Goal: Learn about a topic

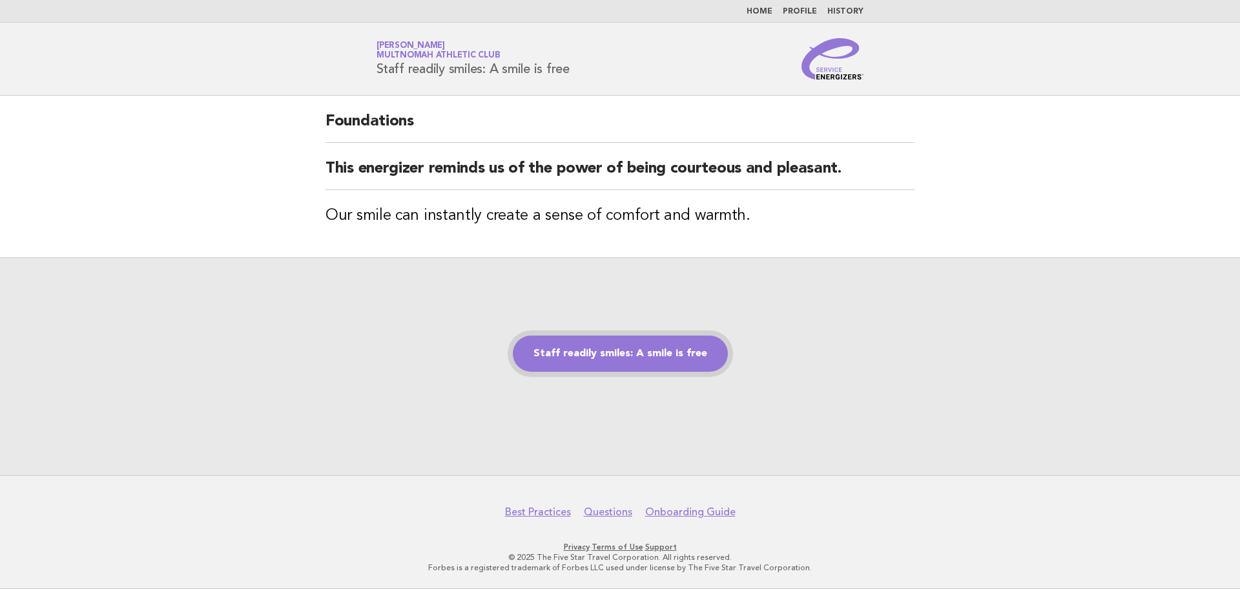
click at [630, 359] on link "Staff readily smiles: A smile is free" at bounding box center [620, 353] width 215 height 36
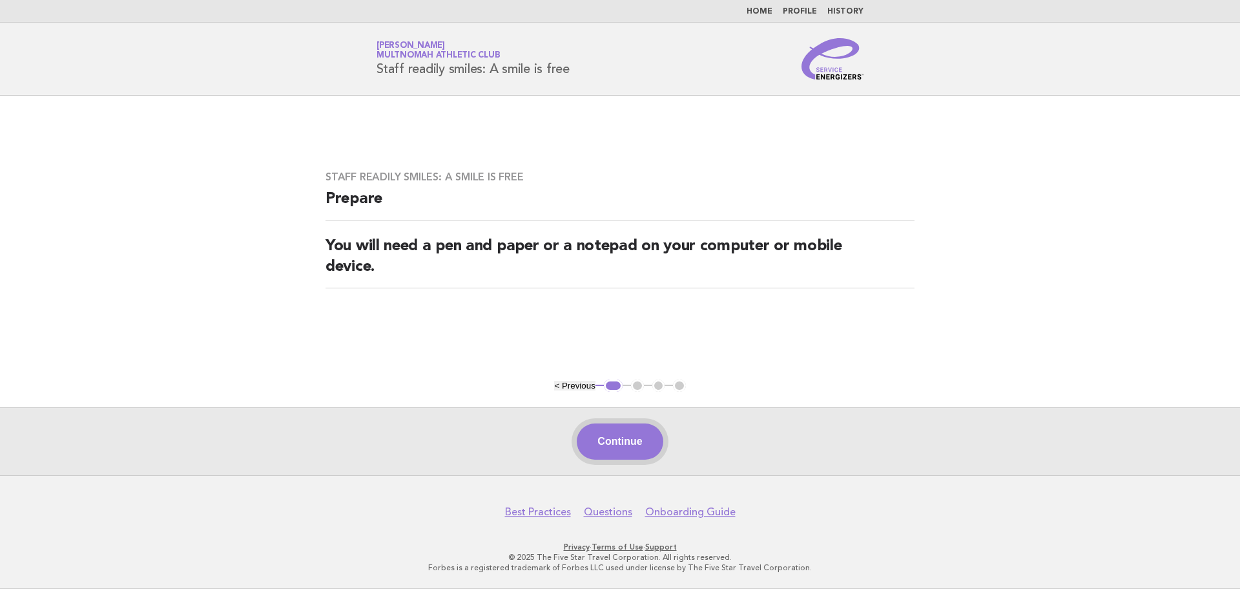
click at [629, 450] on button "Continue" at bounding box center [620, 441] width 86 height 36
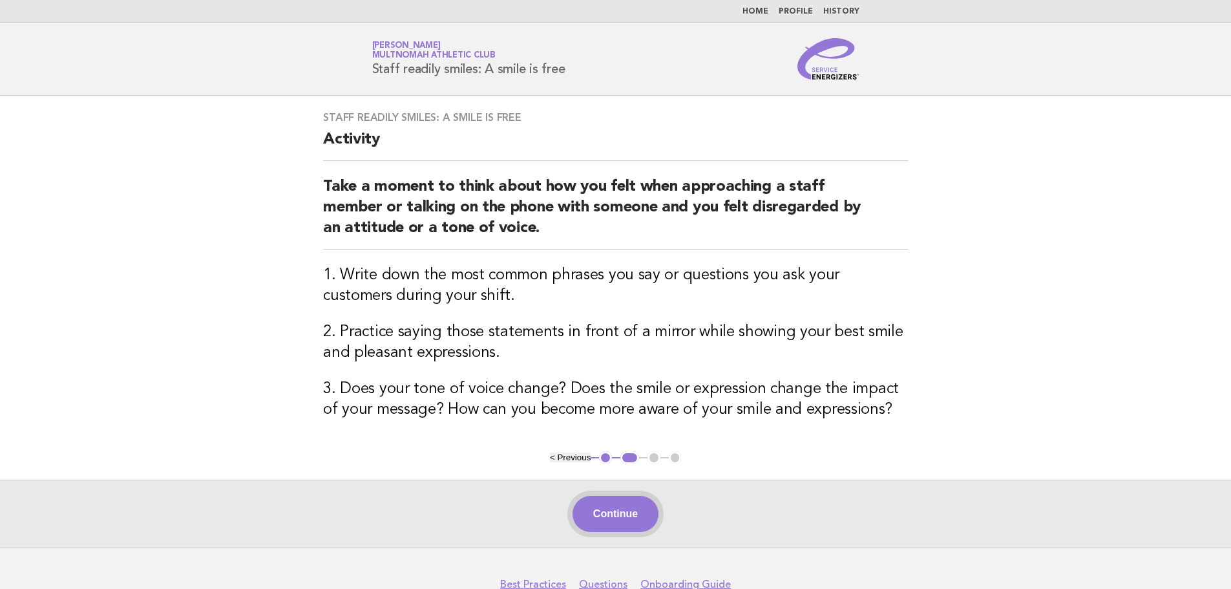
click at [634, 503] on button "Continue" at bounding box center [615, 514] width 86 height 36
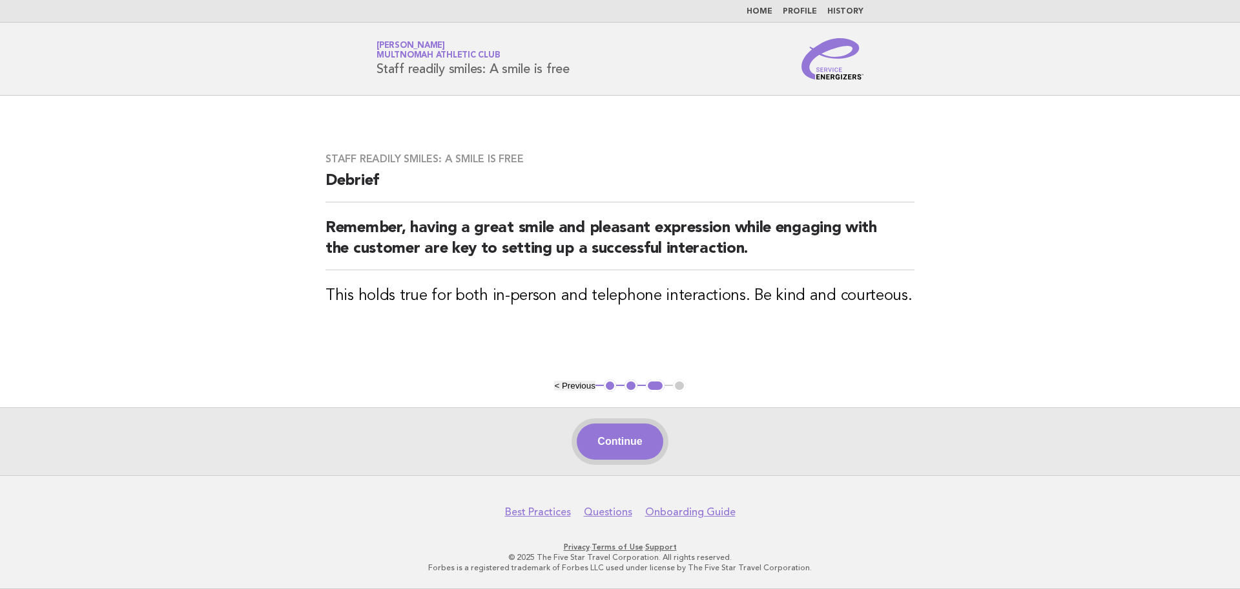
click at [627, 443] on button "Continue" at bounding box center [620, 441] width 86 height 36
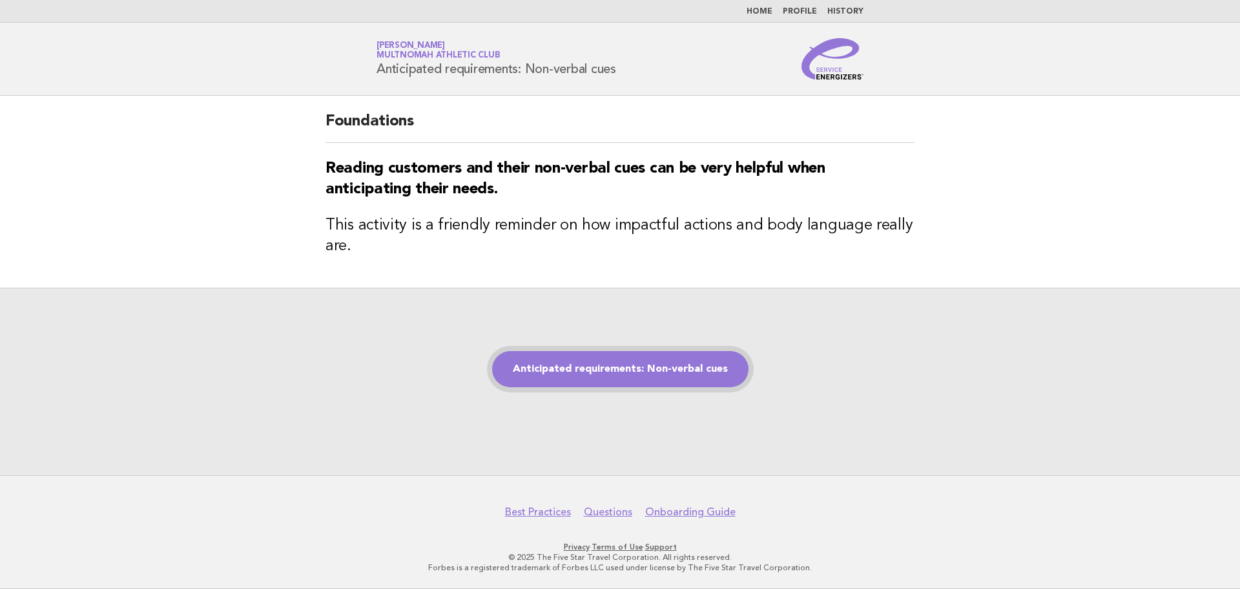
click at [598, 369] on link "Anticipated requirements: Non-verbal cues" at bounding box center [620, 369] width 256 height 36
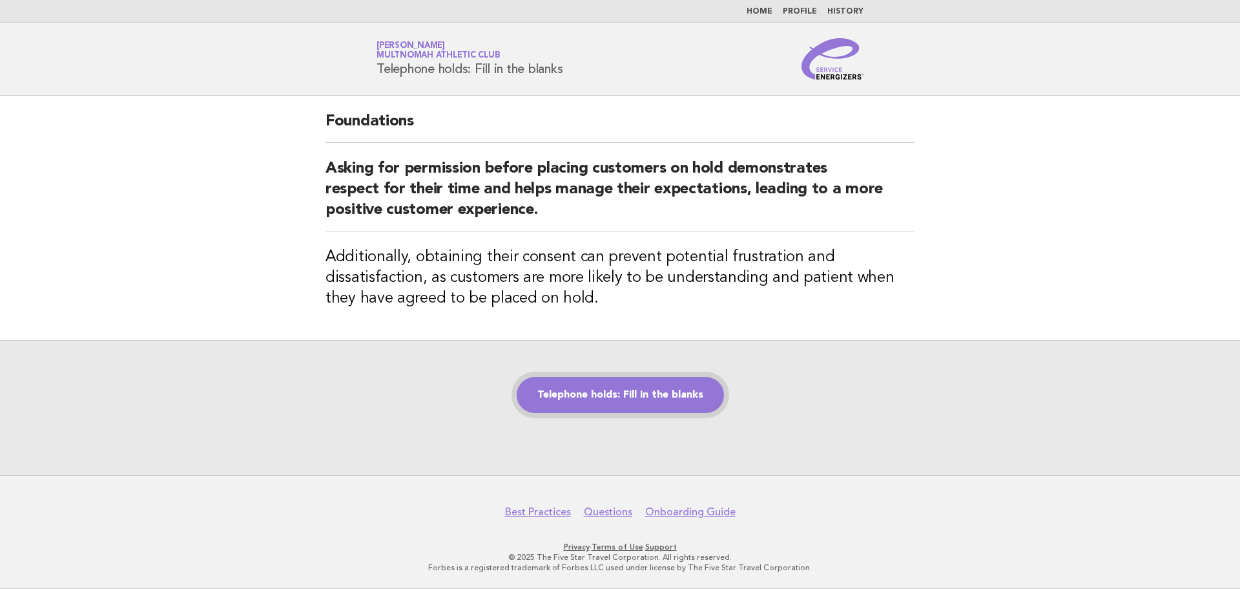
click at [621, 407] on link "Telephone holds: Fill in the blanks" at bounding box center [620, 395] width 207 height 36
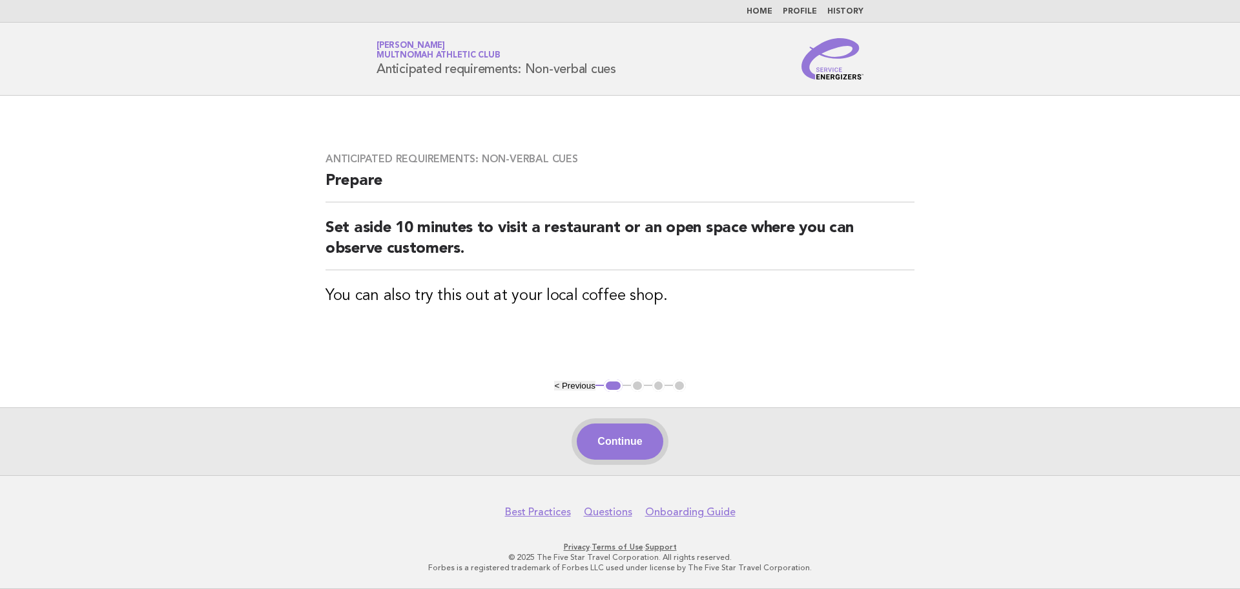
click at [612, 445] on button "Continue" at bounding box center [620, 441] width 86 height 36
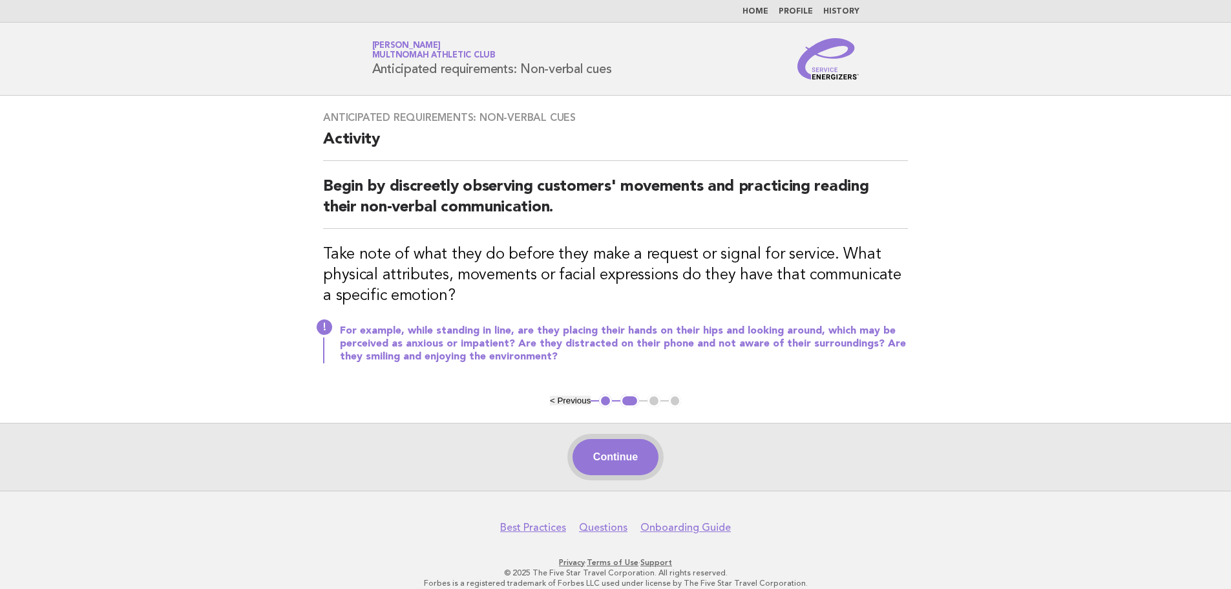
click at [614, 454] on button "Continue" at bounding box center [615, 457] width 86 height 36
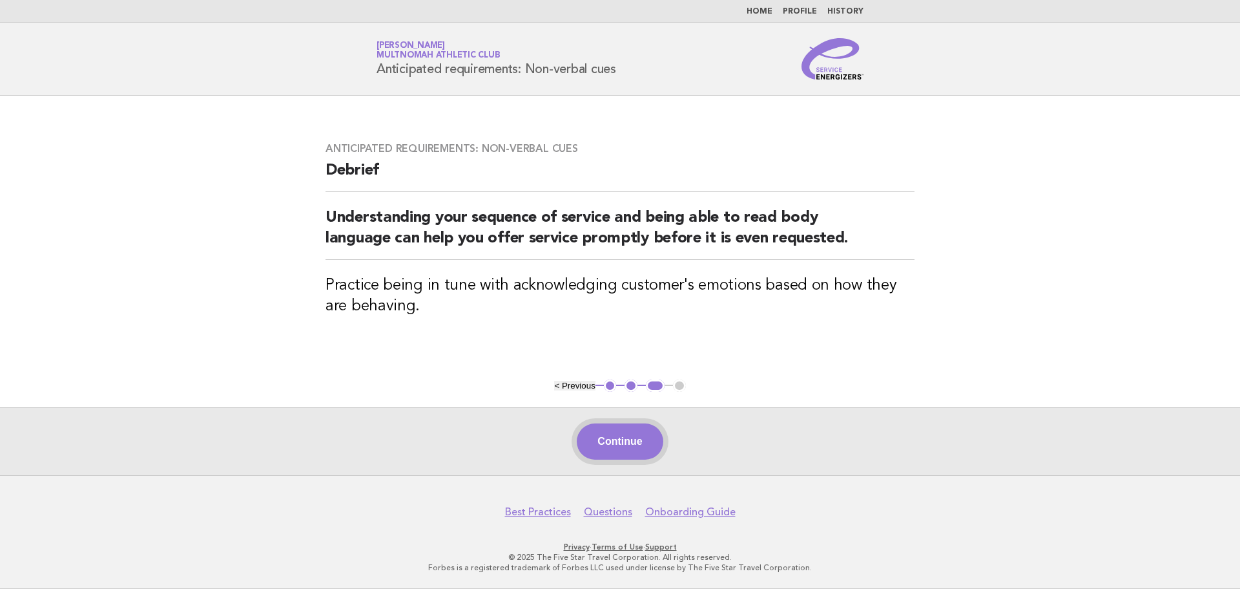
click at [627, 442] on button "Continue" at bounding box center [620, 441] width 86 height 36
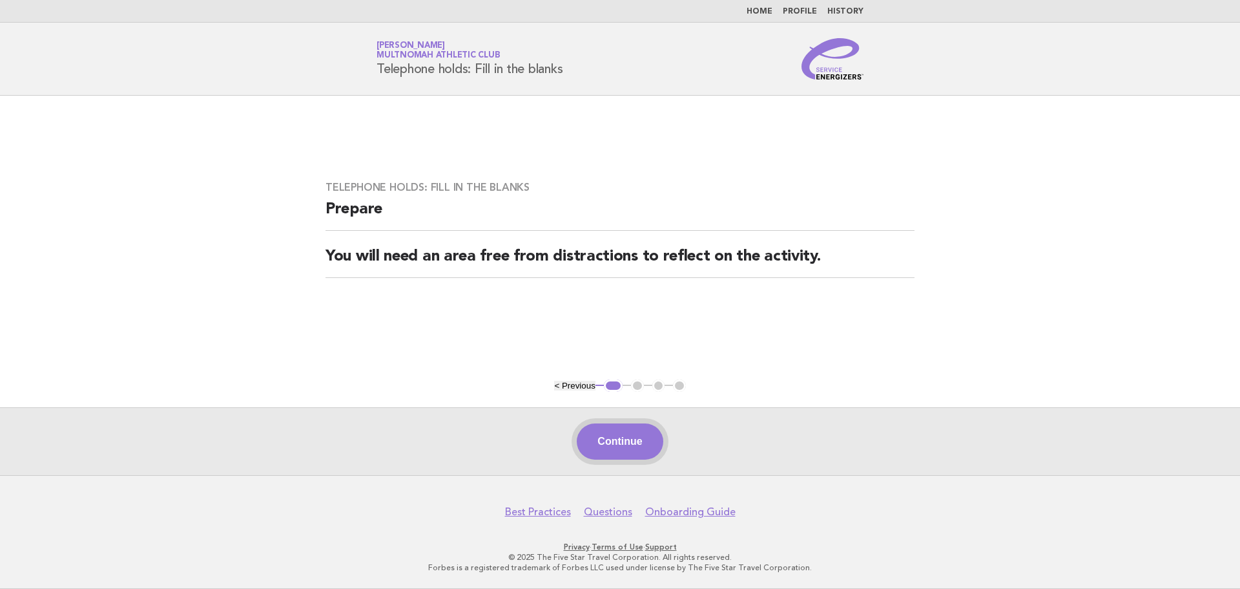
click at [619, 439] on button "Continue" at bounding box center [620, 441] width 86 height 36
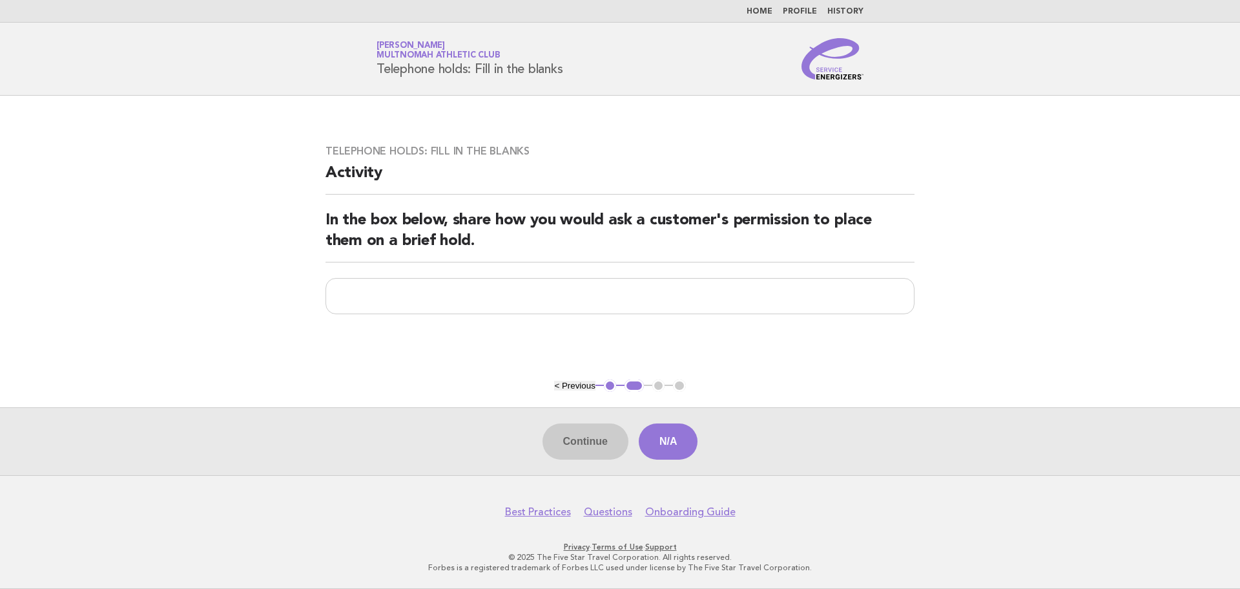
click at [593, 424] on div "Continue N/A" at bounding box center [620, 441] width 1240 height 68
click at [481, 290] on input "text" at bounding box center [620, 296] width 589 height 36
click at [477, 298] on input "text" at bounding box center [620, 296] width 589 height 36
click at [410, 286] on input "text" at bounding box center [620, 296] width 589 height 36
type input "**********"
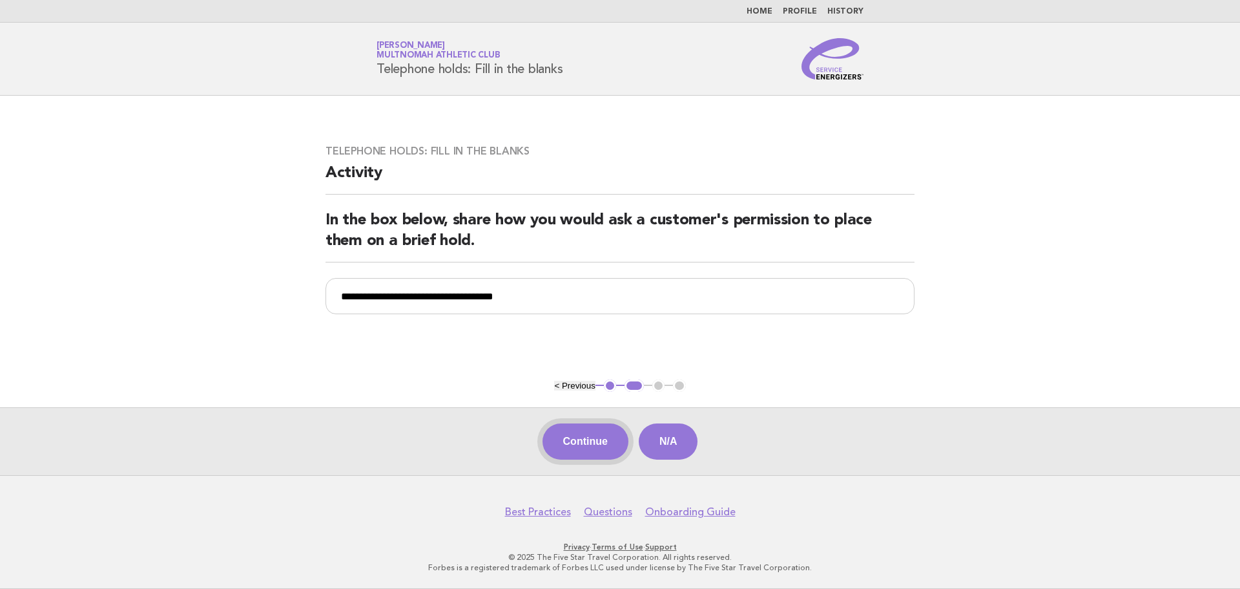
click at [598, 450] on button "Continue" at bounding box center [586, 441] width 86 height 36
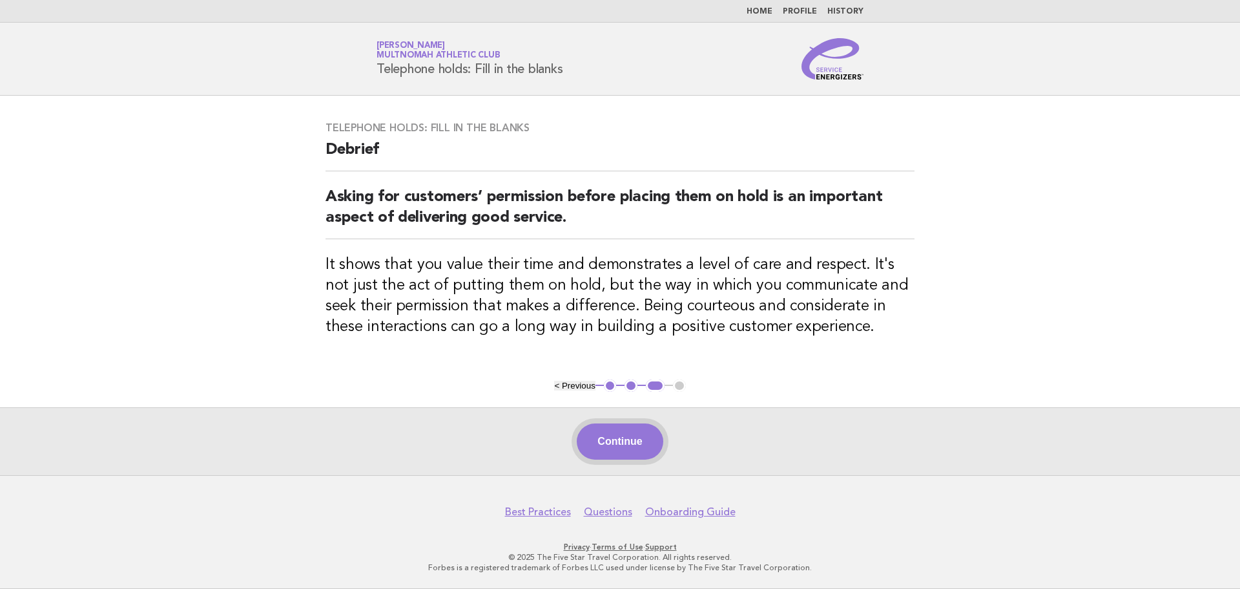
click at [605, 448] on button "Continue" at bounding box center [620, 441] width 86 height 36
